Goal: Task Accomplishment & Management: Use online tool/utility

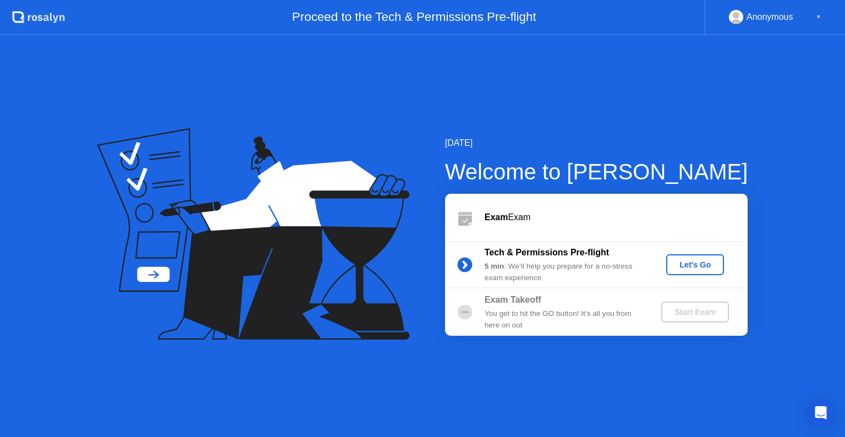
click at [687, 260] on div "Let's Go" at bounding box center [695, 264] width 49 height 9
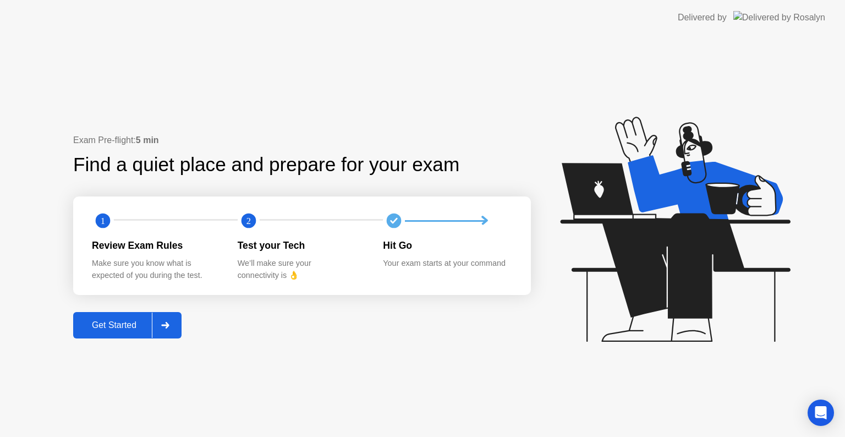
click at [102, 323] on div "Get Started" at bounding box center [113, 325] width 75 height 10
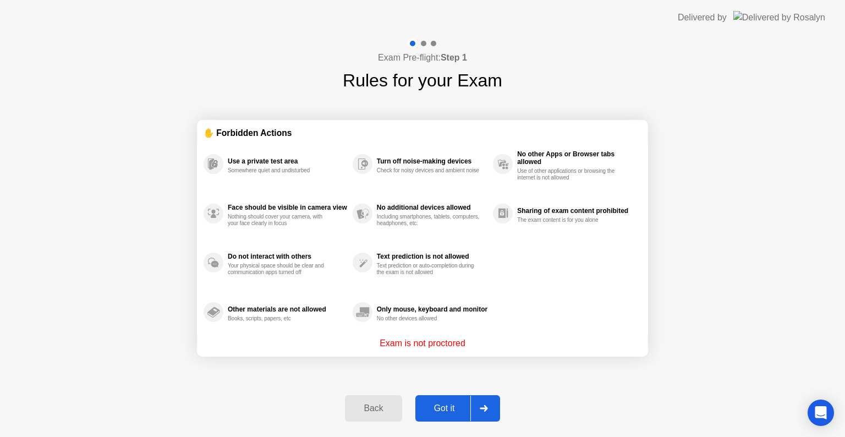
click at [436, 403] on div "Got it" at bounding box center [445, 408] width 52 height 10
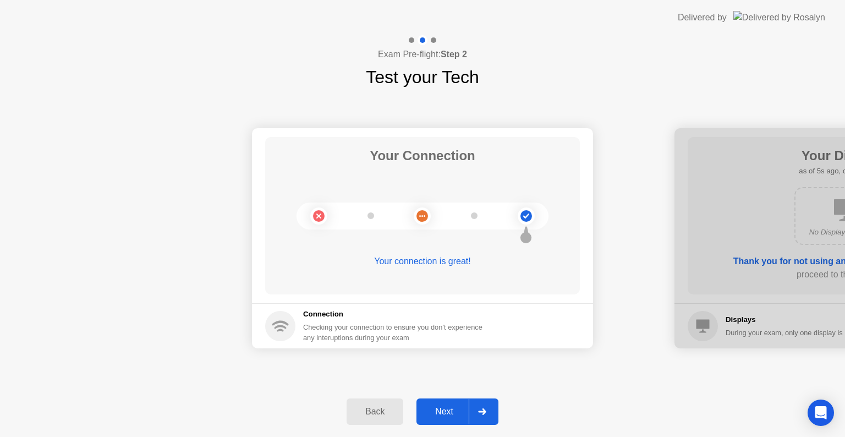
click at [432, 412] on div "Next" at bounding box center [444, 412] width 49 height 10
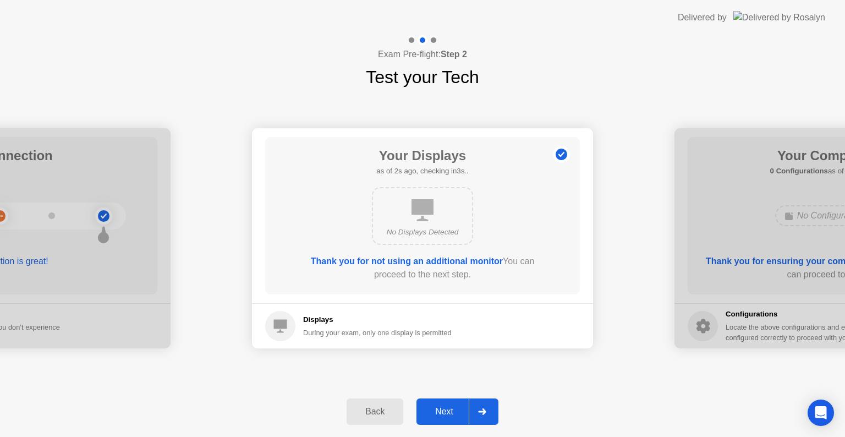
click at [432, 412] on div "Next" at bounding box center [444, 412] width 49 height 10
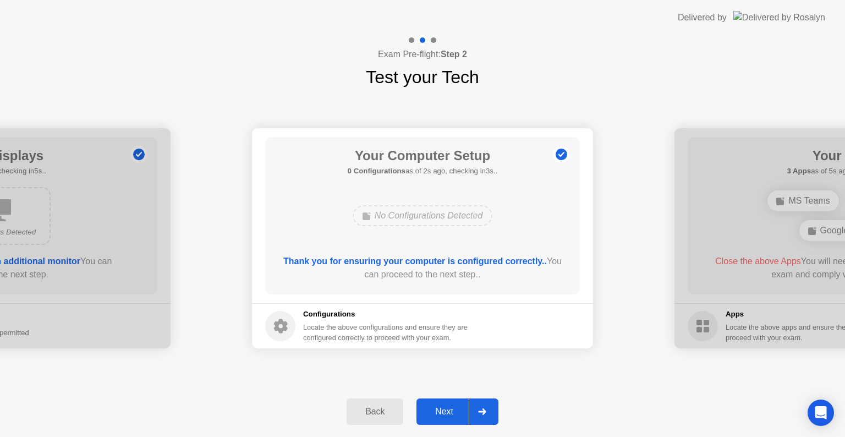
click at [432, 412] on div "Next" at bounding box center [444, 412] width 49 height 10
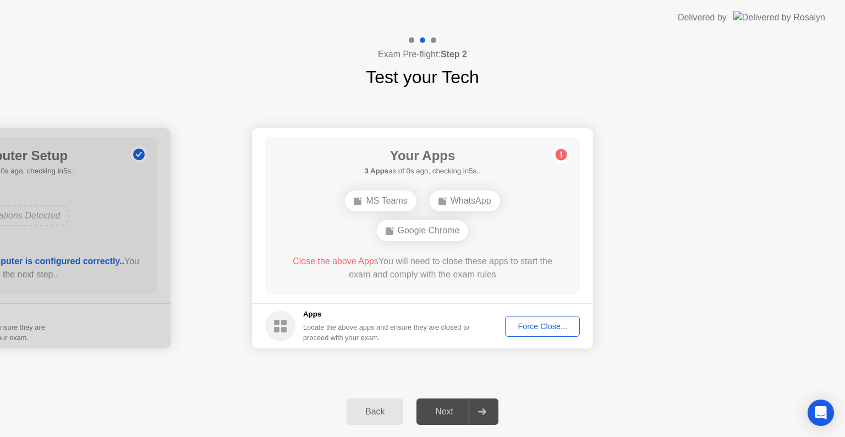
click at [519, 328] on div "Force Close..." at bounding box center [542, 326] width 67 height 9
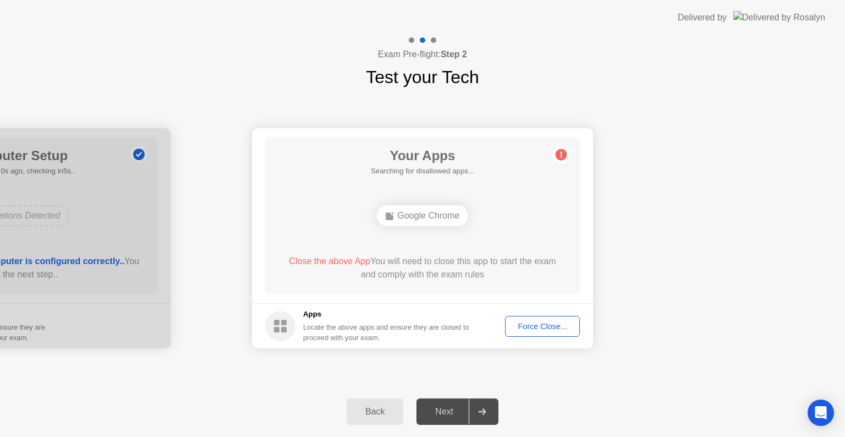
click at [542, 326] on div "Force Close..." at bounding box center [542, 326] width 67 height 9
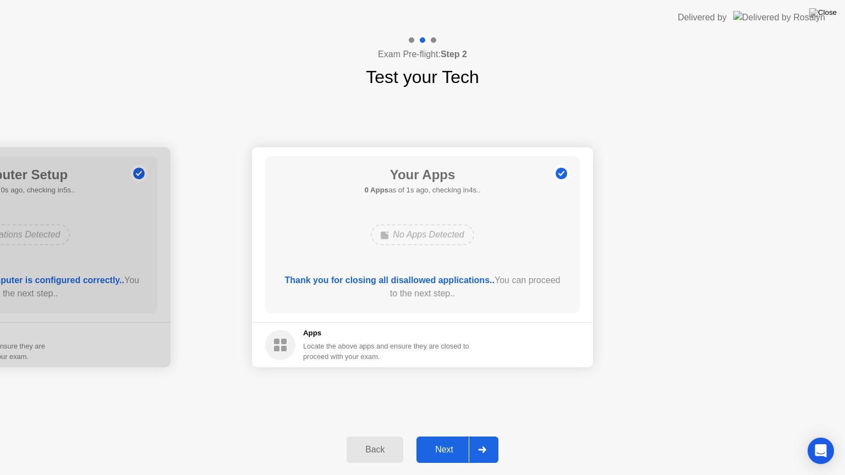
click at [440, 436] on div "Next" at bounding box center [444, 450] width 49 height 10
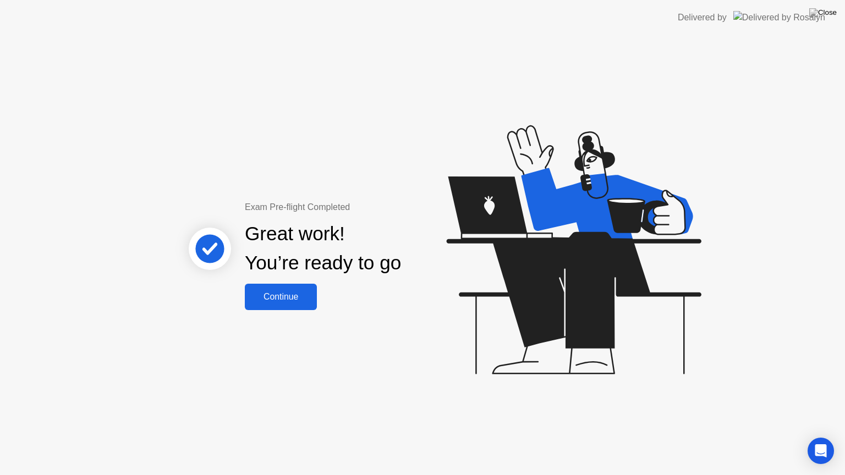
click at [295, 299] on div "Continue" at bounding box center [280, 297] width 65 height 10
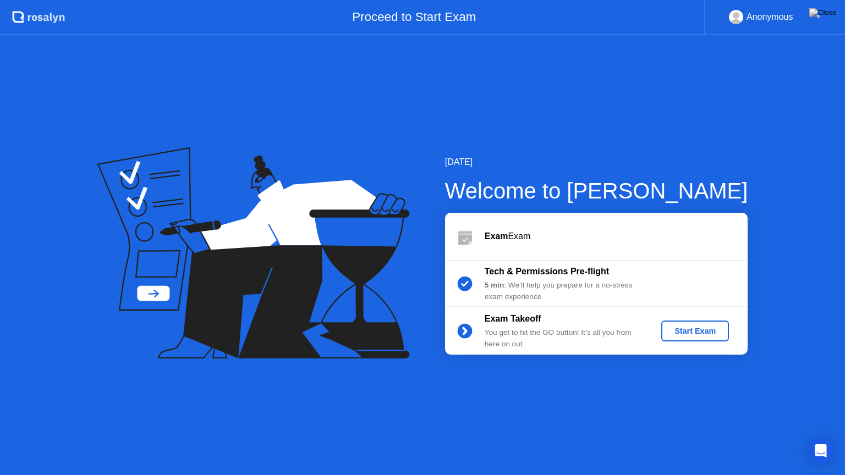
click at [694, 327] on div "Start Exam" at bounding box center [695, 331] width 59 height 9
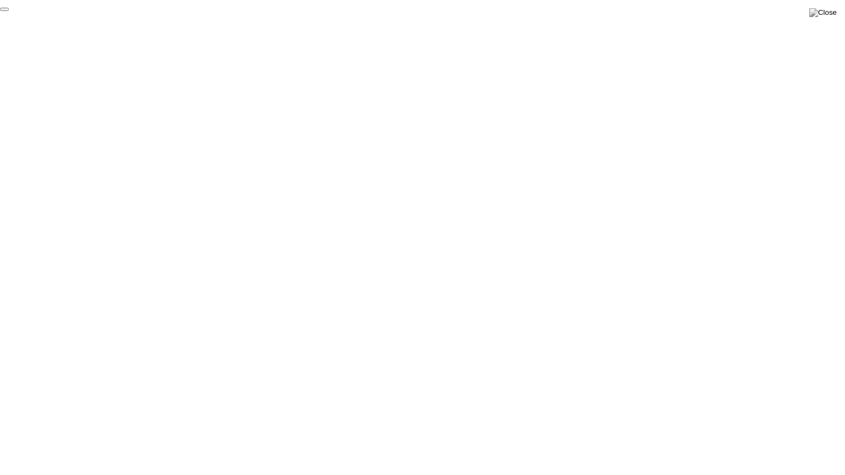
click div "End Proctoring Session"
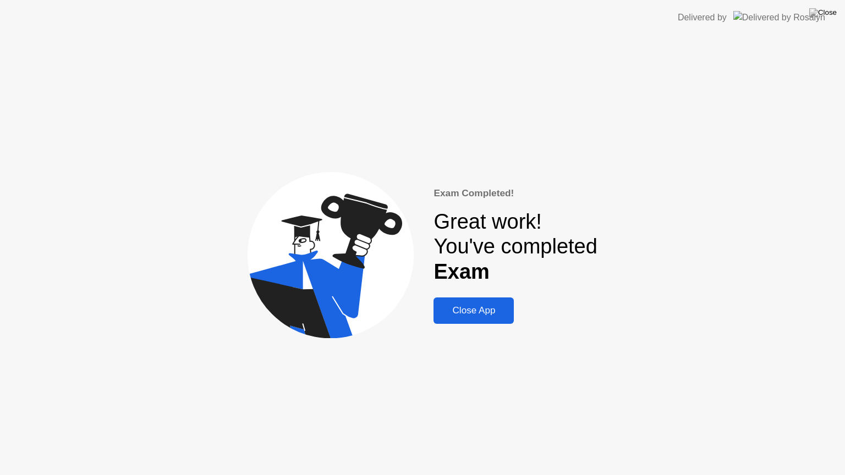
click at [486, 310] on div "Close App" at bounding box center [474, 310] width 74 height 11
